Goal: Book appointment/travel/reservation

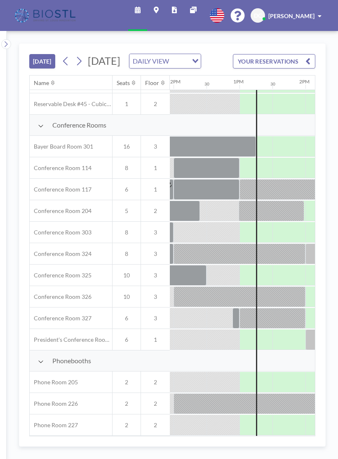
scroll to position [212, 788]
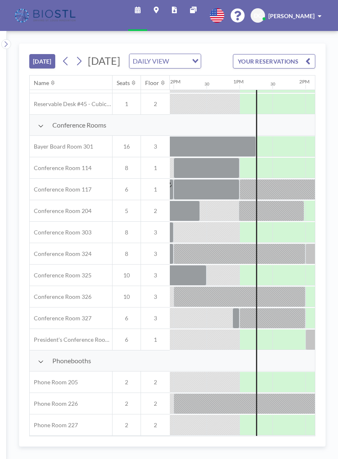
click at [236, 399] on div at bounding box center [273, 403] width 198 height 21
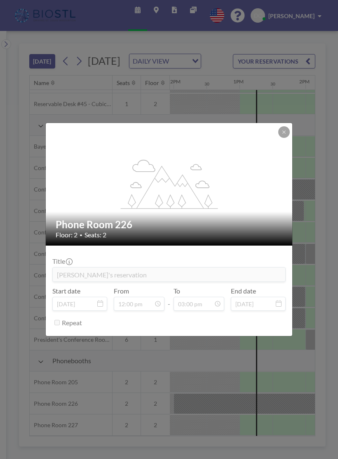
click at [249, 406] on div "flex-grow: 1.2; Phone Room 226 Floor: 2 • Seats: 2 Title [PERSON_NAME]'s reserv…" at bounding box center [169, 229] width 338 height 459
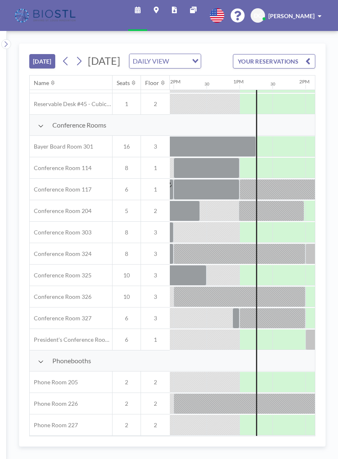
click at [249, 398] on div at bounding box center [273, 403] width 198 height 21
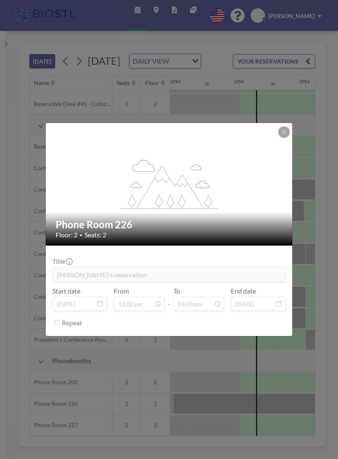
click at [266, 412] on div "flex-grow: 1.2; Phone Room 226 Floor: 2 • Seats: 2 Title [PERSON_NAME]'s reserv…" at bounding box center [169, 229] width 338 height 459
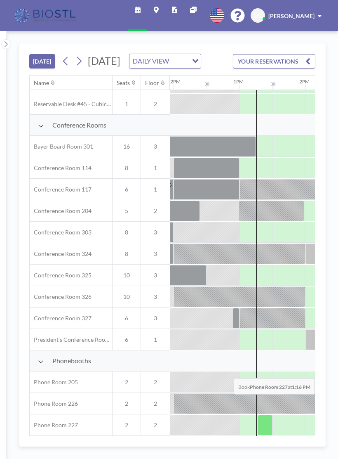
click at [270, 421] on div at bounding box center [265, 424] width 15 height 21
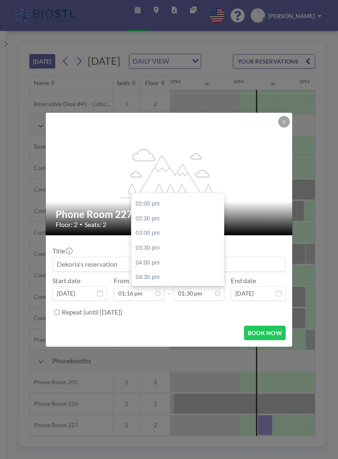
scroll to position [408, 0]
click at [197, 213] on div "02:30 pm" at bounding box center [179, 217] width 95 height 15
type input "02:30 pm"
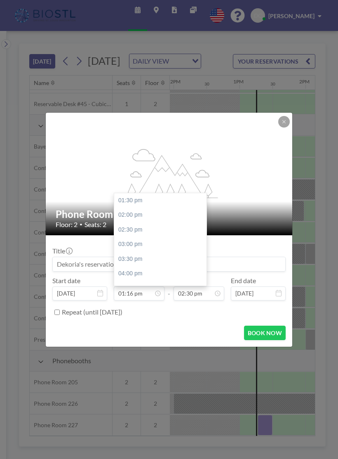
click at [269, 327] on button "BOOK NOW" at bounding box center [265, 332] width 42 height 14
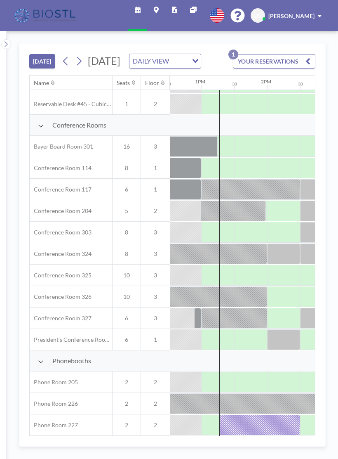
scroll to position [212, 826]
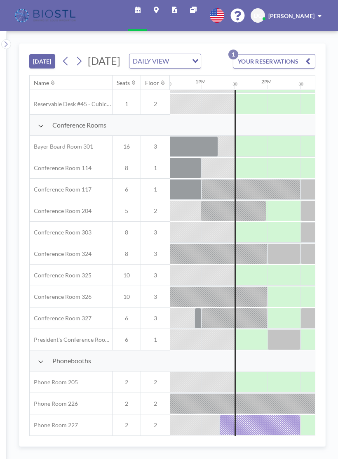
click at [257, 424] on div at bounding box center [259, 424] width 81 height 21
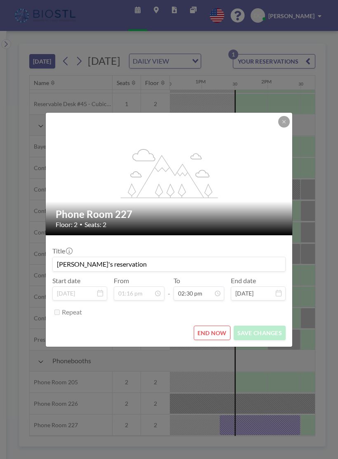
click at [213, 332] on button "END NOW" at bounding box center [212, 332] width 37 height 14
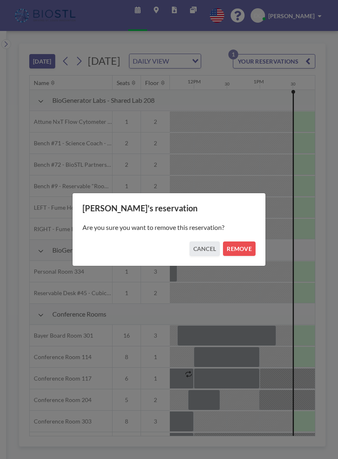
scroll to position [0, 825]
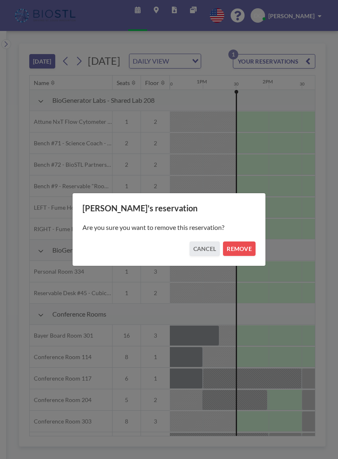
click at [239, 250] on button "REMOVE" at bounding box center [239, 248] width 33 height 14
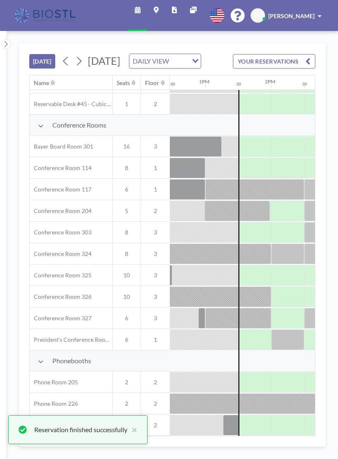
scroll to position [212, 823]
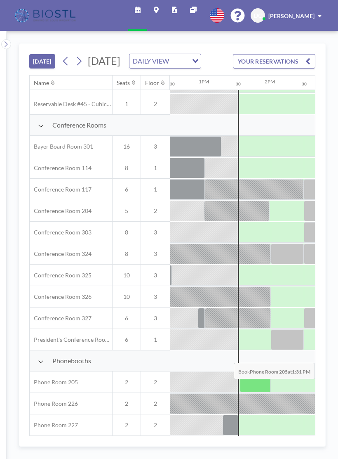
click at [258, 380] on div at bounding box center [255, 382] width 31 height 21
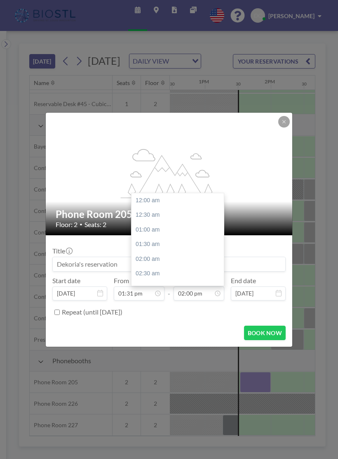
scroll to position [404, 0]
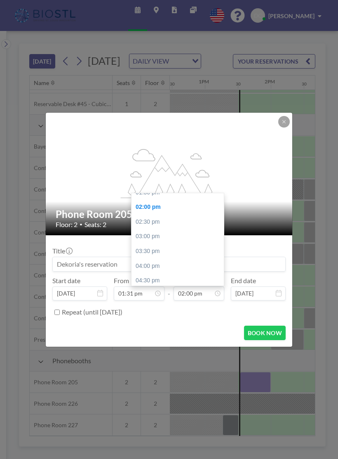
click at [156, 216] on div "02:30 pm" at bounding box center [179, 221] width 95 height 15
type input "02:30 pm"
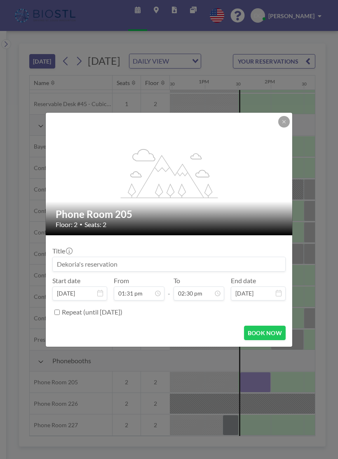
click at [266, 330] on button "BOOK NOW" at bounding box center [265, 332] width 42 height 14
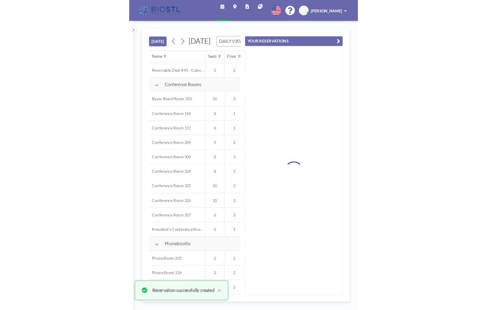
scroll to position [189, 823]
